Goal: Obtain resource: Download file/media

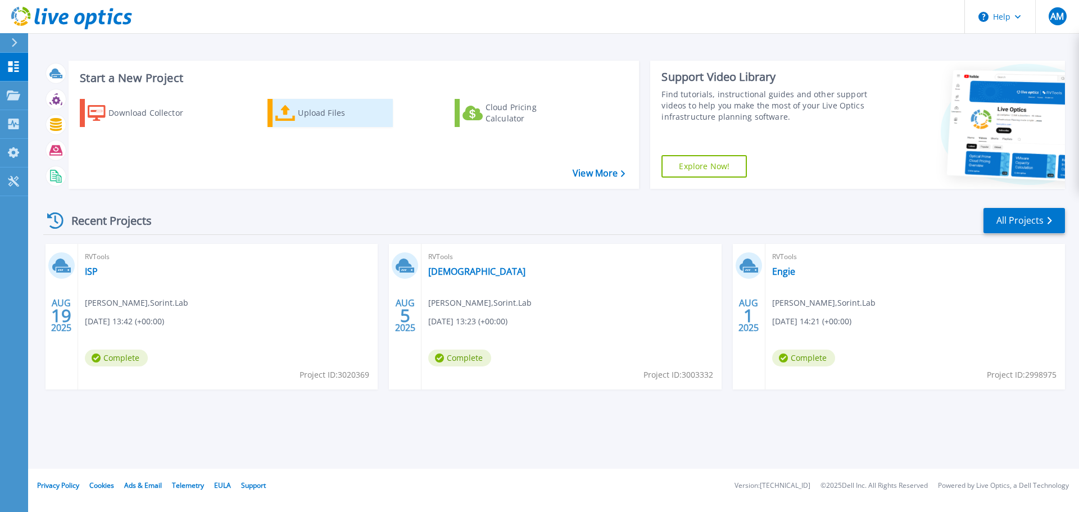
click at [310, 117] on div "Upload Files" at bounding box center [343, 113] width 90 height 22
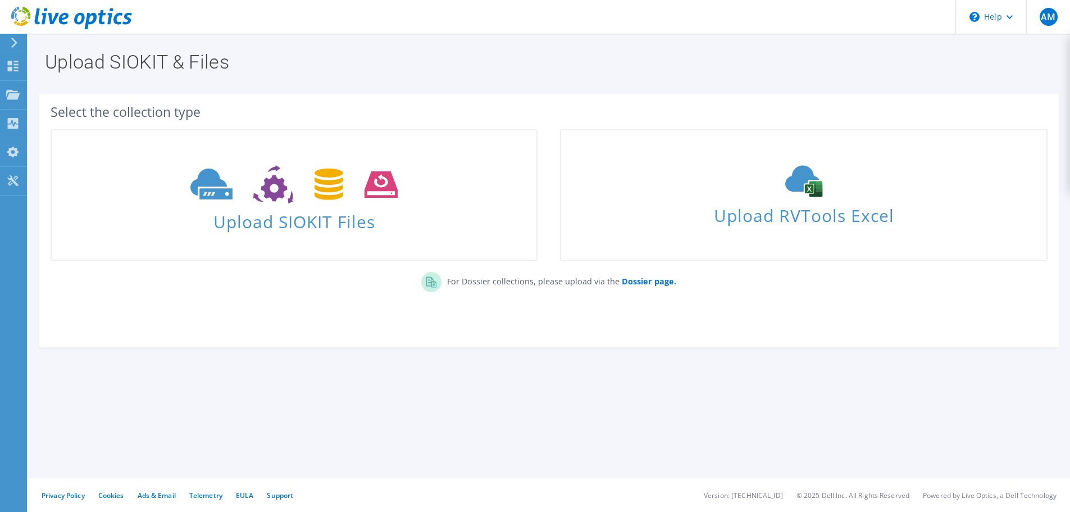
click at [808, 192] on use at bounding box center [803, 181] width 37 height 31
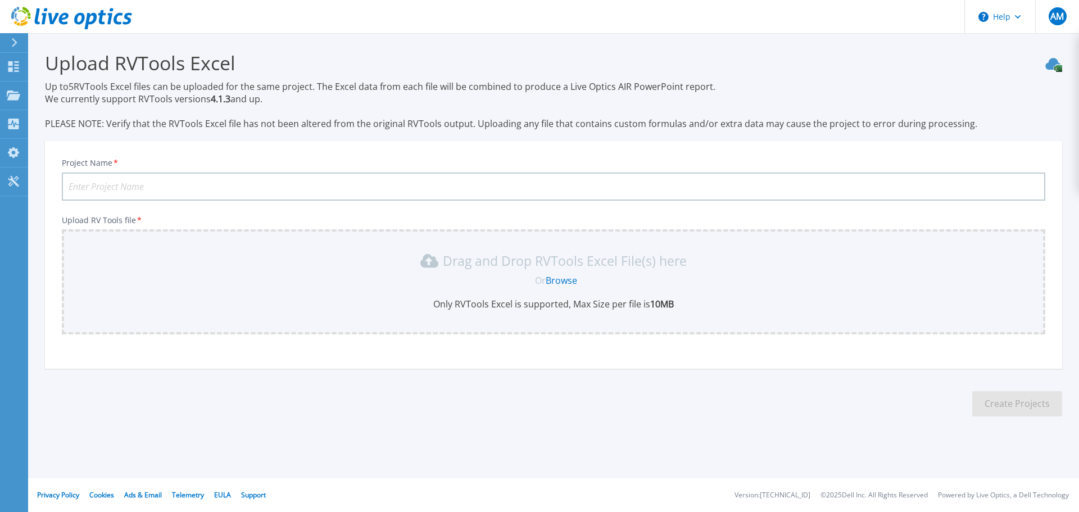
click at [565, 281] on link "Browse" at bounding box center [560, 280] width 31 height 12
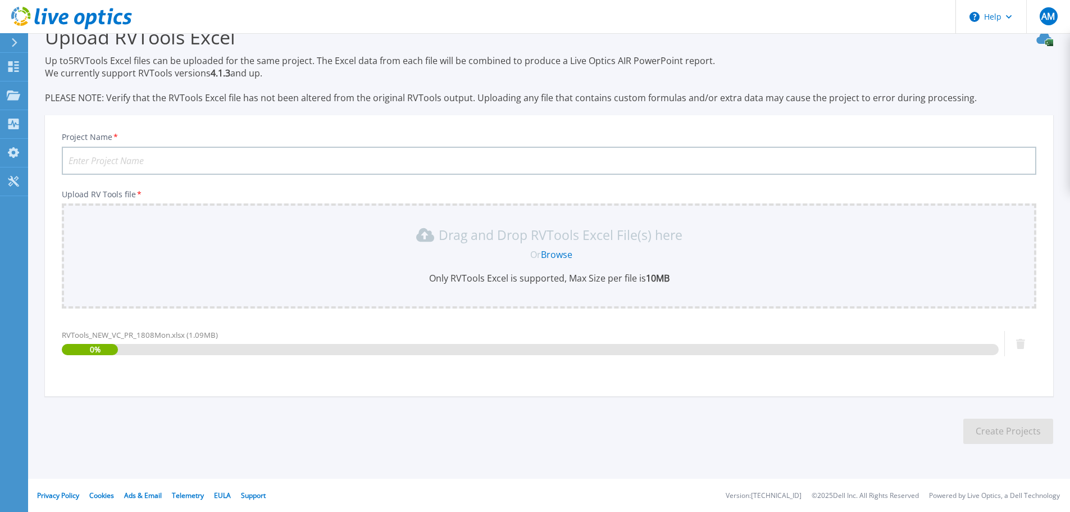
scroll to position [26, 0]
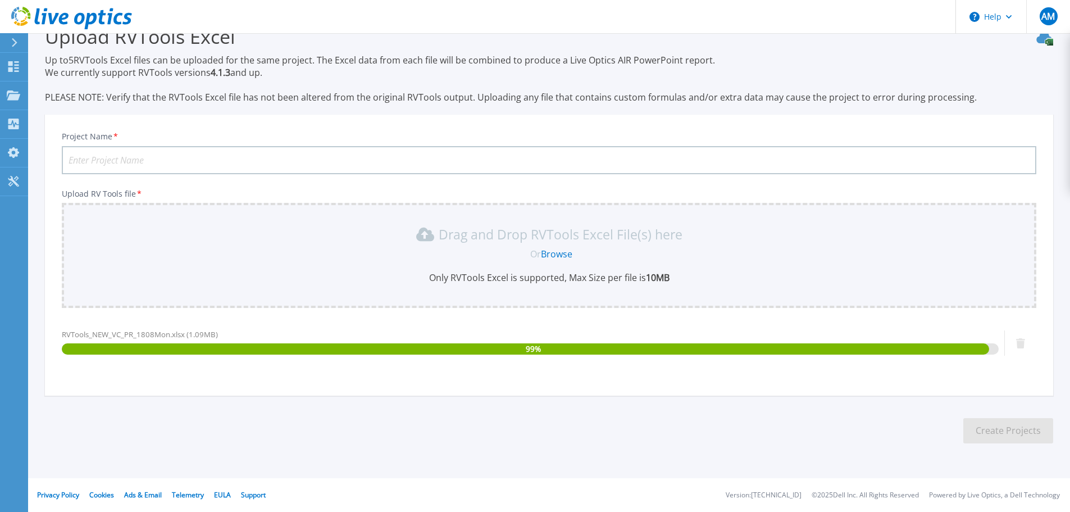
click at [115, 160] on input "Project Name *" at bounding box center [549, 160] width 975 height 28
type input "F"
type input "Polo Ass.vo"
click at [985, 428] on button "Create Projects" at bounding box center [1008, 430] width 90 height 25
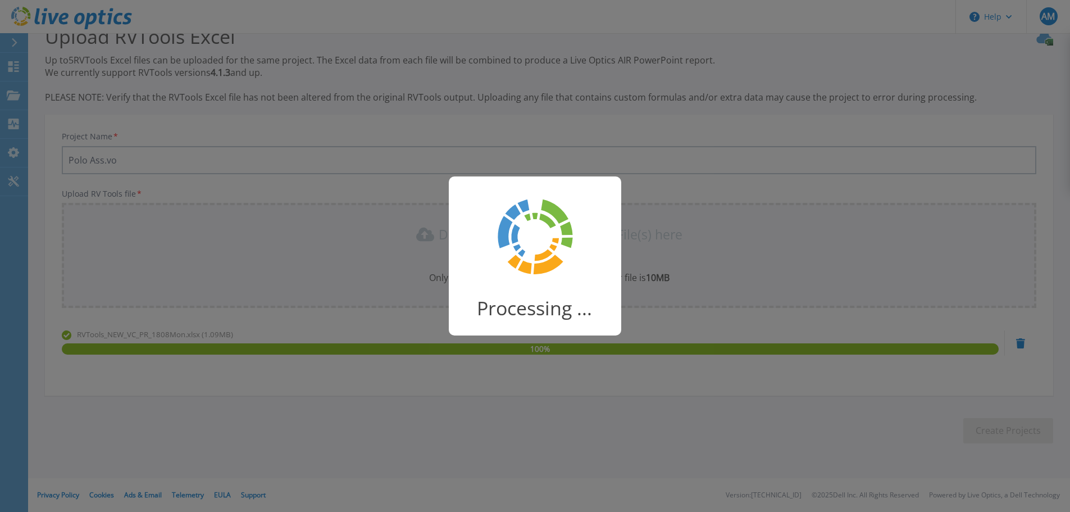
scroll to position [22, 0]
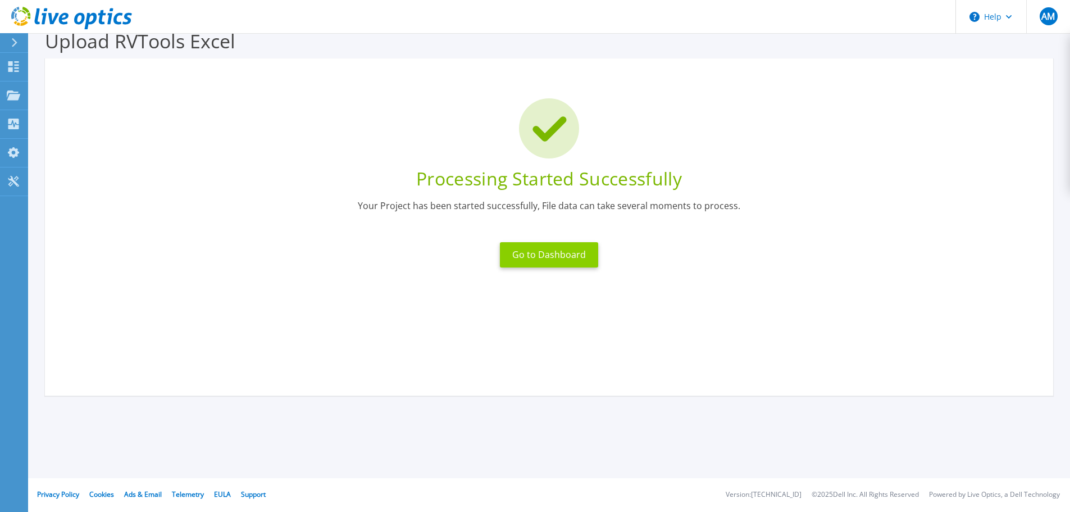
click at [559, 252] on button "Go to Dashboard" at bounding box center [549, 254] width 98 height 25
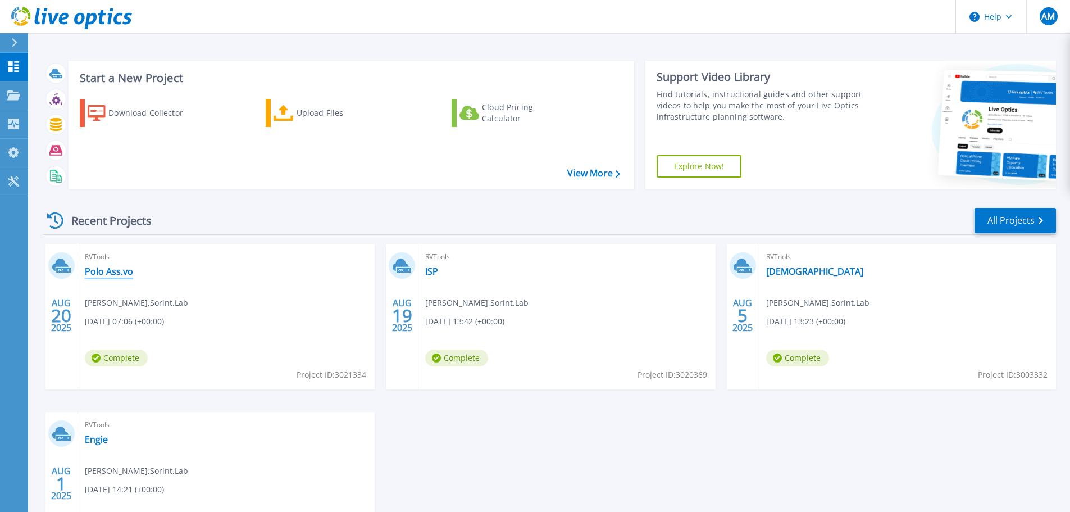
click at [120, 274] on link "Polo Ass.vo" at bounding box center [109, 271] width 48 height 11
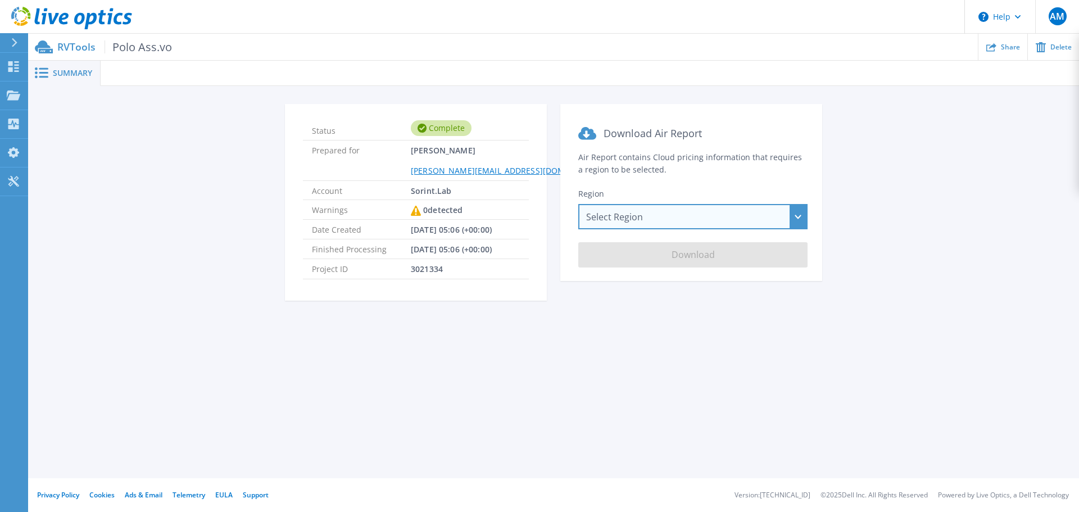
click at [679, 216] on div "Select Region [GEOGRAPHIC_DATA] ([GEOGRAPHIC_DATA]) [GEOGRAPHIC_DATA] ([GEOGRAP…" at bounding box center [692, 216] width 229 height 25
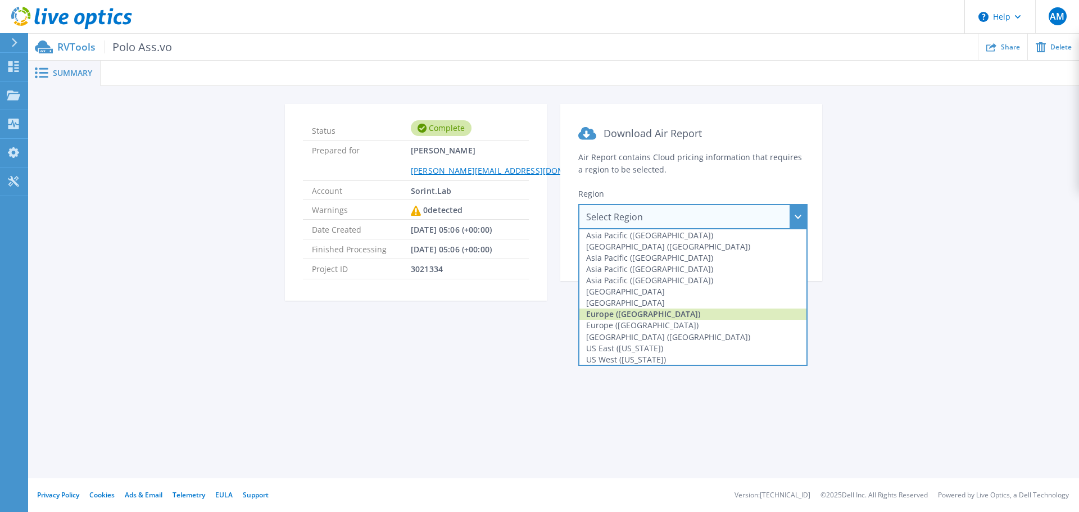
click at [640, 313] on div "Europe ([GEOGRAPHIC_DATA])" at bounding box center [692, 313] width 227 height 11
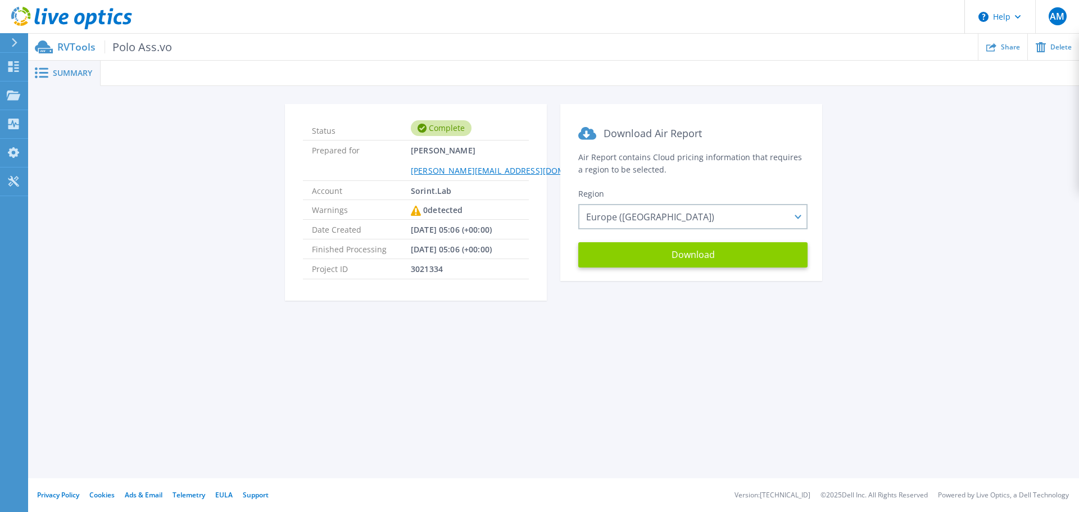
click at [707, 258] on button "Download" at bounding box center [692, 254] width 229 height 25
click at [53, 80] on div "Summary" at bounding box center [64, 73] width 72 height 25
click at [1067, 15] on button "AM" at bounding box center [1057, 16] width 44 height 33
